Goal: Task Accomplishment & Management: Complete application form

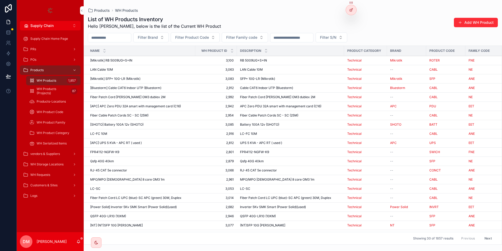
click at [66, 120] on div "WH Product Family" at bounding box center [53, 122] width 48 height 8
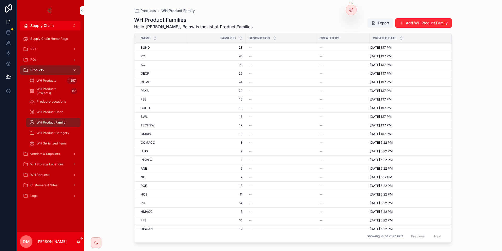
click at [57, 157] on div "vendors & Suppliers" at bounding box center [50, 153] width 54 height 8
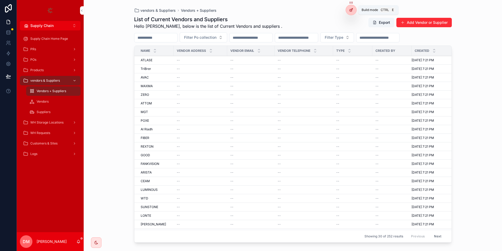
click at [348, 8] on div at bounding box center [351, 10] width 10 height 10
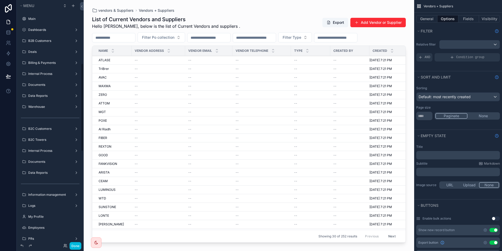
scroll to position [176, 0]
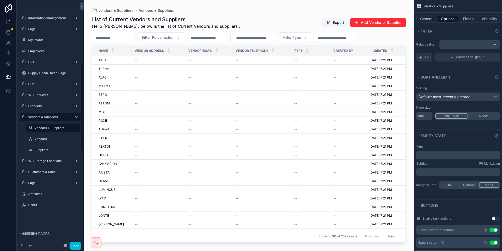
click at [0, 0] on icon "scrollable content" at bounding box center [0, 0] width 0 height 0
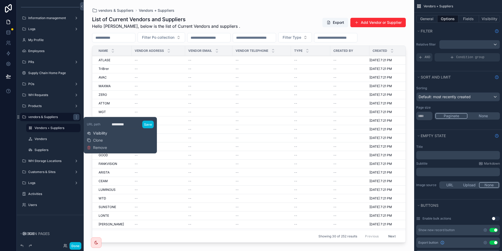
click at [101, 131] on span "Visibility" at bounding box center [100, 132] width 14 height 5
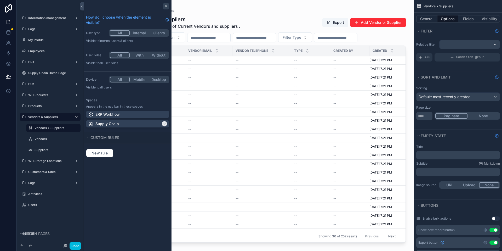
click at [166, 9] on div at bounding box center [166, 6] width 6 height 6
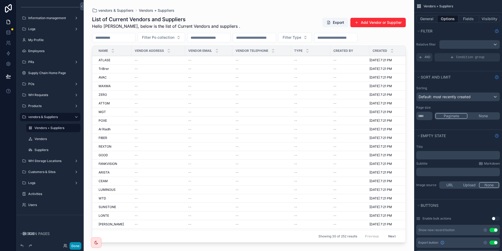
click at [70, 246] on button "Done" at bounding box center [76, 246] width 12 height 8
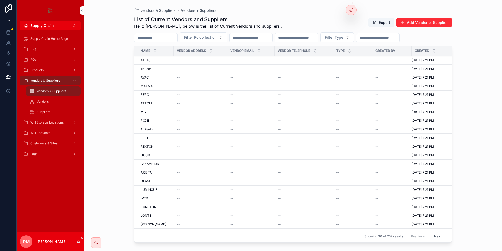
click at [352, 25] on div "List of Current Vendors and Suppliers Hello [PERSON_NAME], below is the list of…" at bounding box center [293, 23] width 318 height 14
click at [0, 0] on icon at bounding box center [0, 0] width 0 height 0
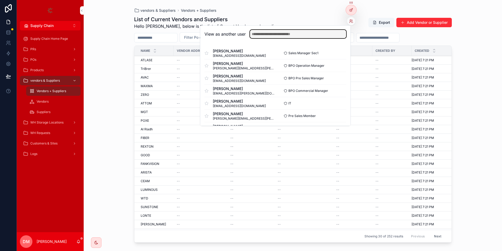
click at [318, 35] on input "text" at bounding box center [298, 34] width 96 height 8
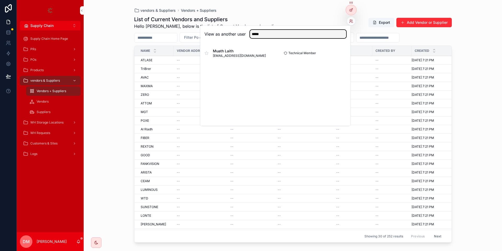
type input "*****"
click at [0, 0] on button "Select" at bounding box center [0, 0] width 0 height 0
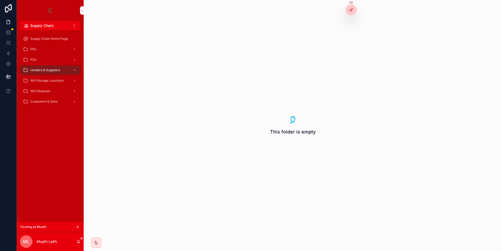
click at [0, 0] on icon at bounding box center [0, 0] width 0 height 0
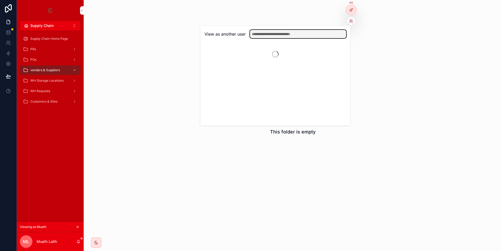
click at [325, 35] on input "text" at bounding box center [298, 34] width 96 height 8
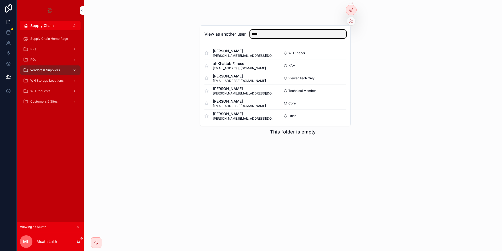
type input "****"
click at [0, 0] on button "Select" at bounding box center [0, 0] width 0 height 0
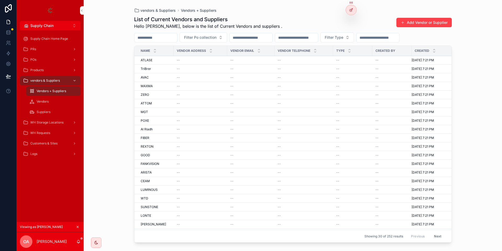
click at [416, 25] on button "Add Vendor or Supplier" at bounding box center [423, 22] width 55 height 9
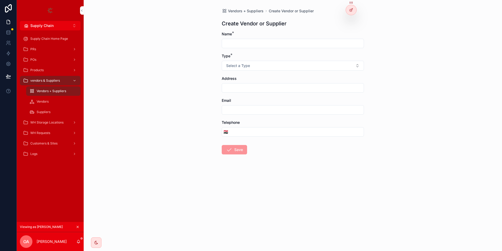
click at [251, 42] on input "scrollable content" at bounding box center [293, 43] width 142 height 7
click at [248, 71] on form "Name * Type * Select a Type Address Email Telephone 🇮🇶 Save" at bounding box center [293, 109] width 142 height 156
click at [249, 66] on span "Select a Type" at bounding box center [238, 65] width 24 height 5
click at [239, 93] on form "Name * Type * Select a Type Address Email Telephone 🇮🇶 Save" at bounding box center [293, 109] width 142 height 156
click at [238, 90] on input "scrollable content" at bounding box center [293, 87] width 142 height 7
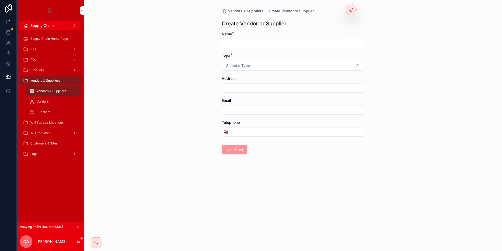
click at [51, 86] on div "Vendors + Suppliers" at bounding box center [53, 91] width 61 height 10
click at [54, 80] on span "vendors & Suppliers" at bounding box center [45, 80] width 30 height 4
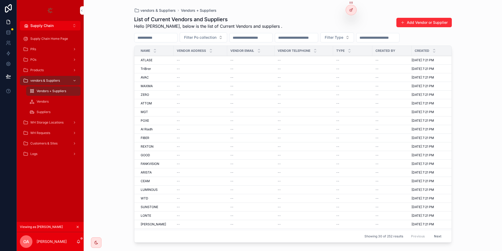
click at [443, 42] on div "Filter Po collection Filter Type" at bounding box center [293, 37] width 318 height 10
click at [418, 22] on button "Add Vendor or Supplier" at bounding box center [423, 22] width 55 height 9
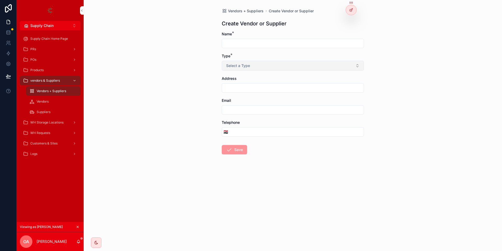
click at [236, 69] on button "Select a Type" at bounding box center [293, 66] width 142 height 10
click at [271, 93] on div "Supplier" at bounding box center [268, 94] width 12 height 5
click at [241, 85] on input "scrollable content" at bounding box center [293, 87] width 142 height 7
click at [56, 102] on div "Vendors" at bounding box center [53, 101] width 48 height 8
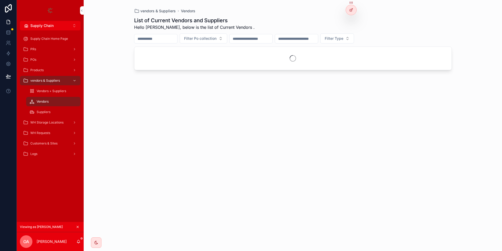
click at [63, 81] on div "vendors & Suppliers" at bounding box center [50, 80] width 54 height 8
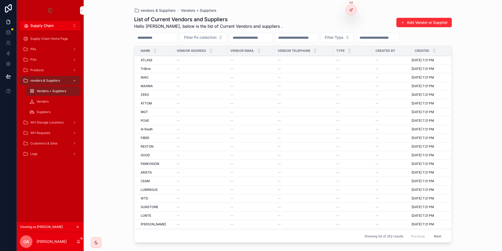
scroll to position [96, 0]
click at [418, 24] on button "Add Vendor or Supplier" at bounding box center [423, 22] width 55 height 9
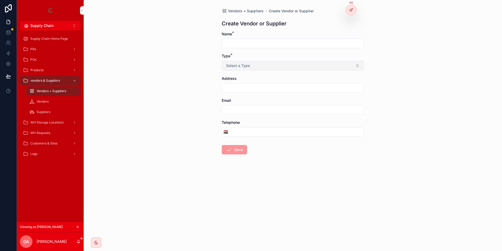
click at [241, 68] on span "Select a Type" at bounding box center [238, 65] width 24 height 5
click at [272, 87] on span "Vendor" at bounding box center [266, 86] width 17 height 5
click at [246, 67] on button "Vendor" at bounding box center [293, 66] width 142 height 10
click at [271, 84] on div "Vendor" at bounding box center [267, 86] width 10 height 5
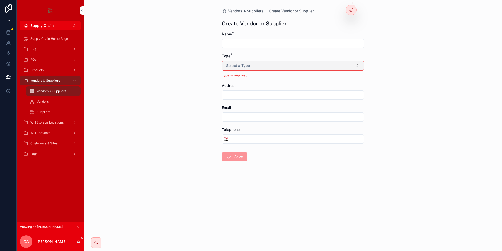
click at [257, 66] on button "Select a Type" at bounding box center [293, 66] width 142 height 10
click at [266, 84] on div "Vendor" at bounding box center [267, 86] width 10 height 5
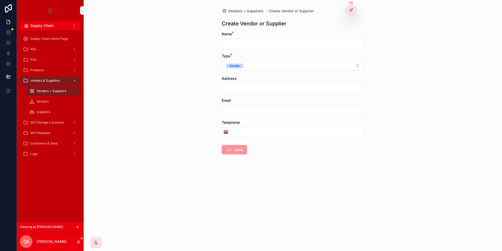
click at [256, 42] on input "scrollable content" at bounding box center [293, 43] width 142 height 7
click at [248, 89] on input "scrollable content" at bounding box center [293, 87] width 142 height 7
drag, startPoint x: 244, startPoint y: 105, endPoint x: 277, endPoint y: 154, distance: 58.9
click at [277, 154] on form "Name * Type * Vendor Address Email Telephone 🇮🇶 Save" at bounding box center [293, 109] width 142 height 156
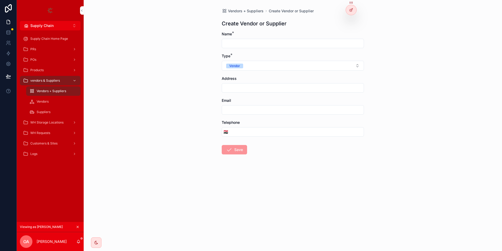
click at [400, 19] on div "Vendors + Suppliers Create Vendor or Supplier Create Vendor or Supplier Name * …" at bounding box center [293, 125] width 418 height 251
click at [267, 45] on input "scrollable content" at bounding box center [293, 43] width 142 height 7
paste input "******"
type input "******"
click at [228, 149] on icon "scrollable content" at bounding box center [229, 149] width 6 height 6
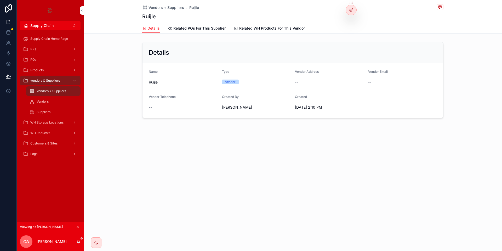
click at [59, 71] on div "Products" at bounding box center [50, 70] width 54 height 8
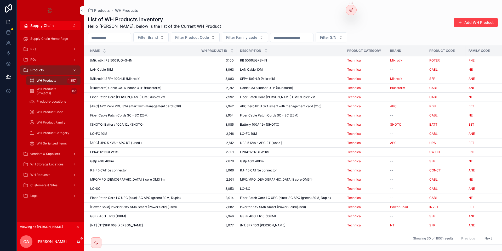
click at [481, 22] on button "Add WH Product" at bounding box center [476, 22] width 44 height 9
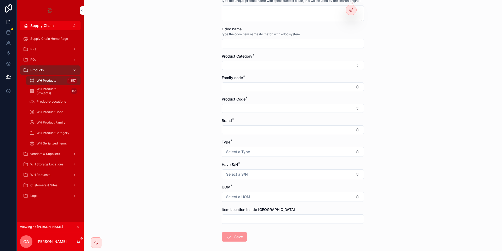
scroll to position [46, 0]
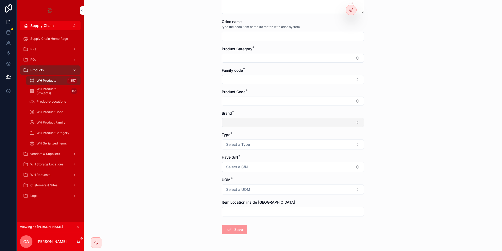
click at [243, 124] on button "Select Button" at bounding box center [293, 122] width 142 height 9
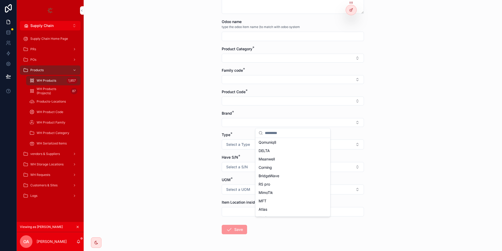
scroll to position [0, 0]
click at [202, 117] on div "WH Products Add WH Product Add WH Product Product Description * type the unique…" at bounding box center [293, 79] width 418 height 251
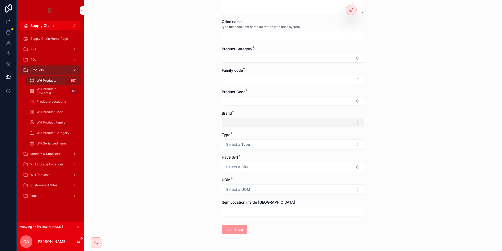
click at [244, 125] on button "Select Button" at bounding box center [293, 122] width 142 height 9
click at [179, 127] on div "WH Products Add WH Product Add WH Product Product Description * type the unique…" at bounding box center [293, 79] width 418 height 251
